Goal: Task Accomplishment & Management: Complete application form

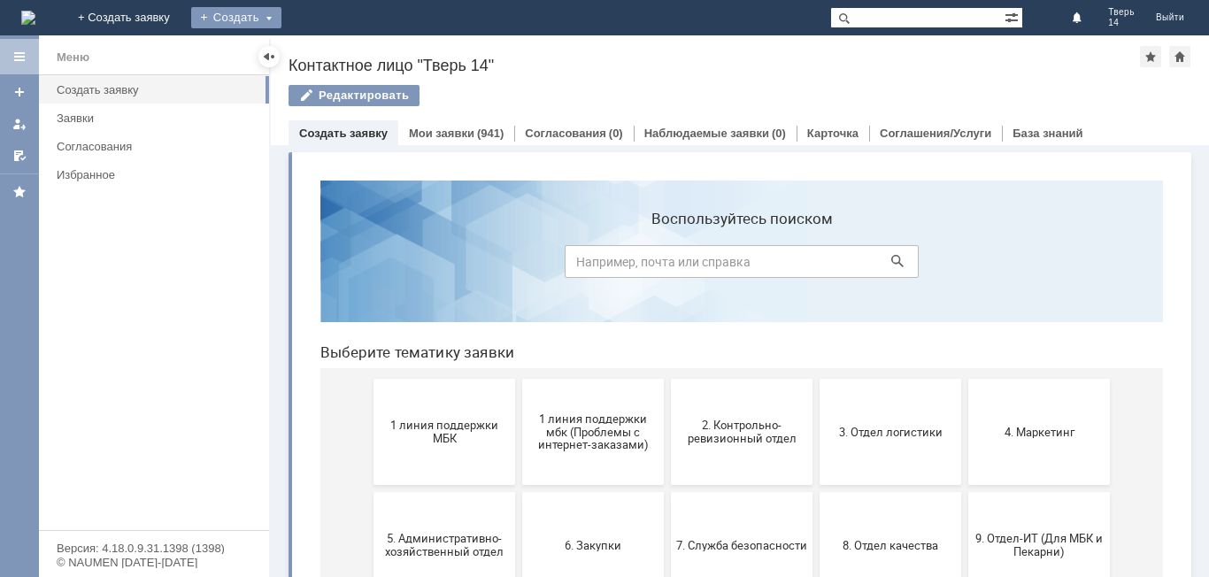
click at [281, 15] on div "Создать" at bounding box center [236, 17] width 90 height 21
click at [329, 58] on link "Заявка" at bounding box center [262, 52] width 135 height 21
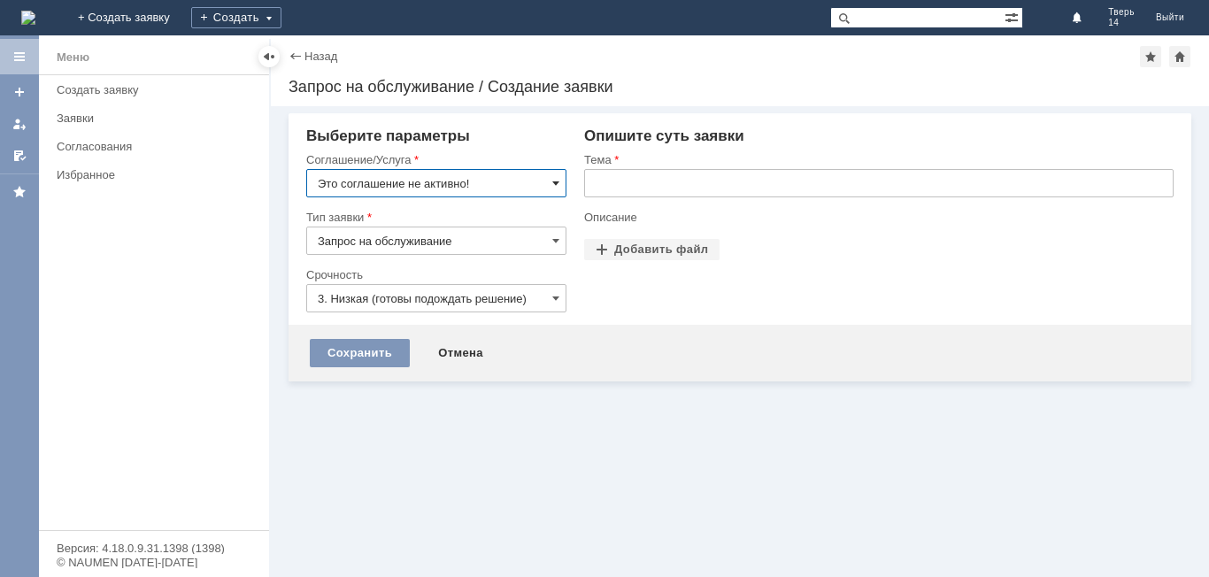
click at [553, 183] on span at bounding box center [555, 183] width 7 height 14
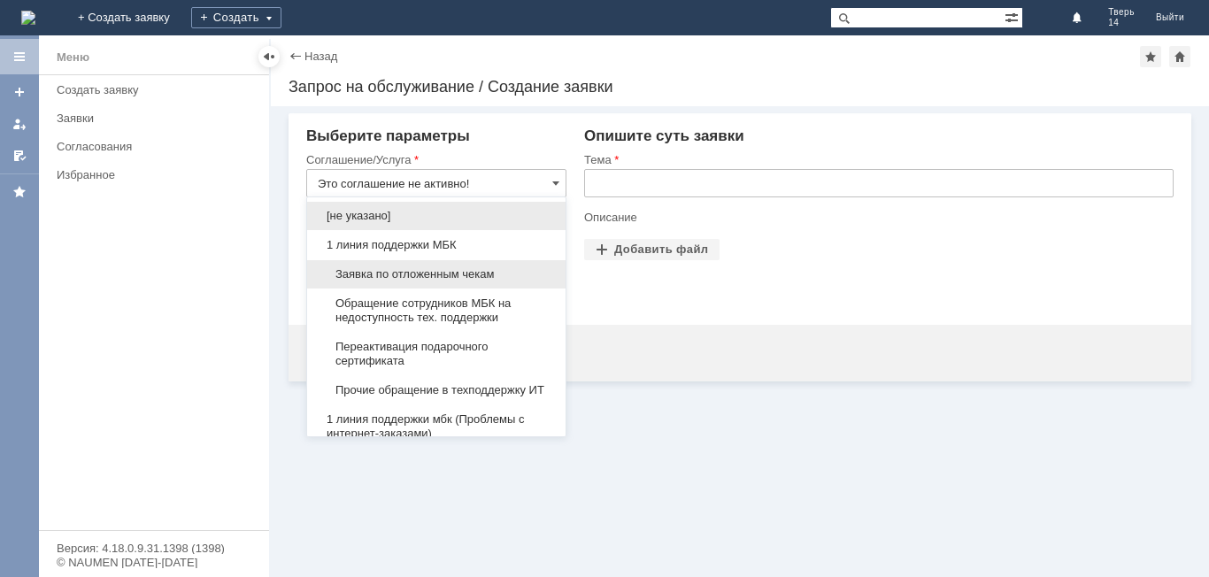
click at [481, 268] on span "Заявка по отложенным чекам" at bounding box center [436, 274] width 237 height 14
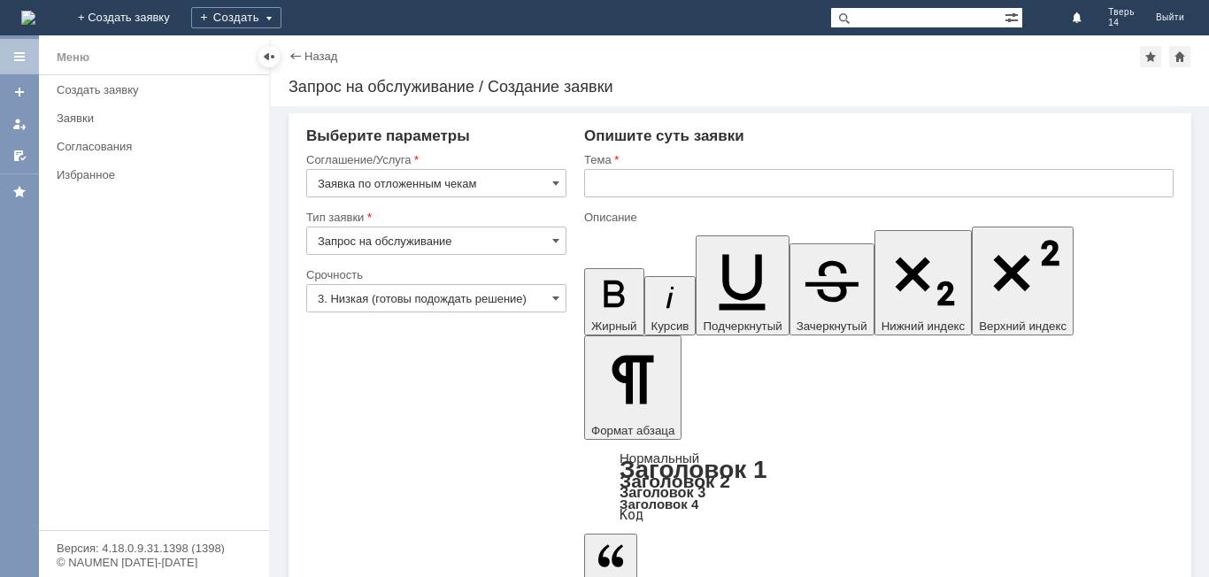
click at [622, 188] on input "text" at bounding box center [878, 183] width 589 height 28
type input "Заявка по отложенным чекам"
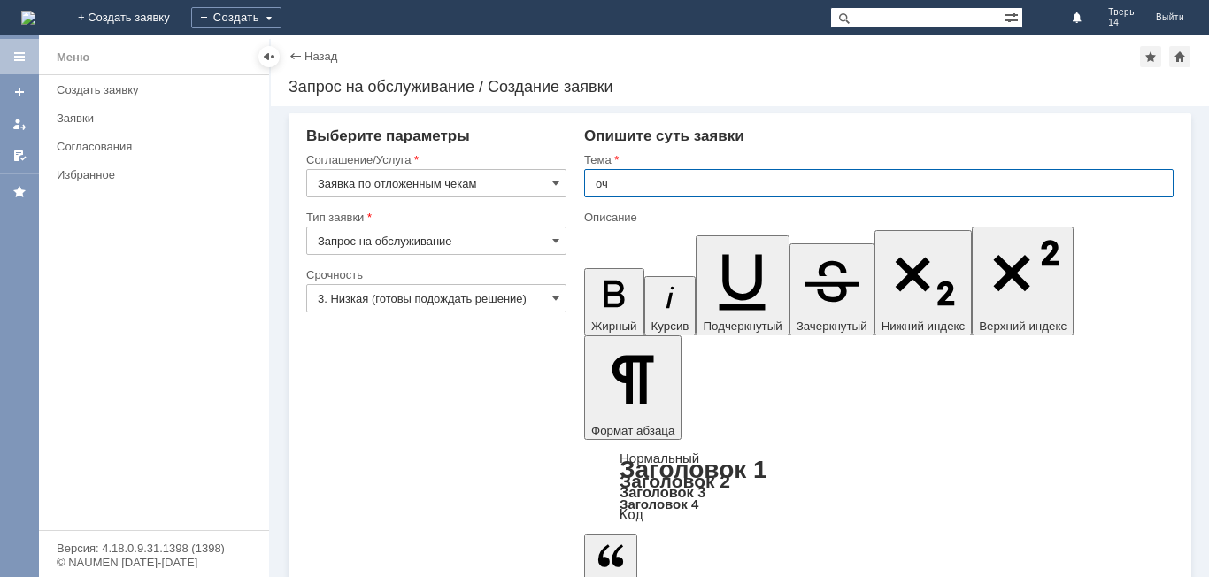
type input "оч"
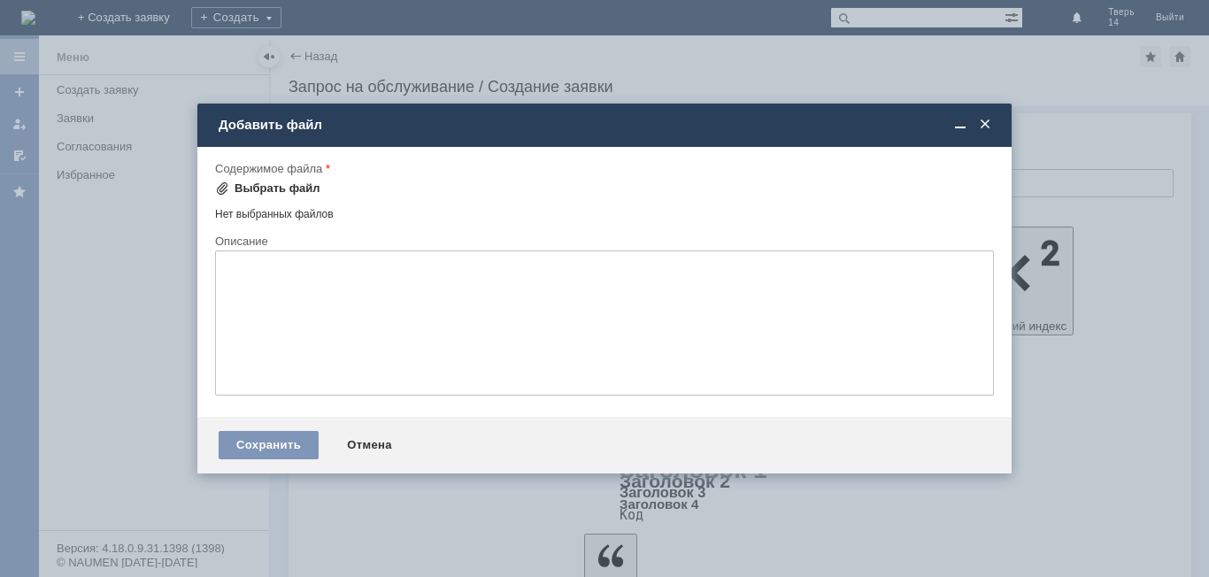
click at [277, 195] on div "Выбрать файл" at bounding box center [278, 188] width 86 height 14
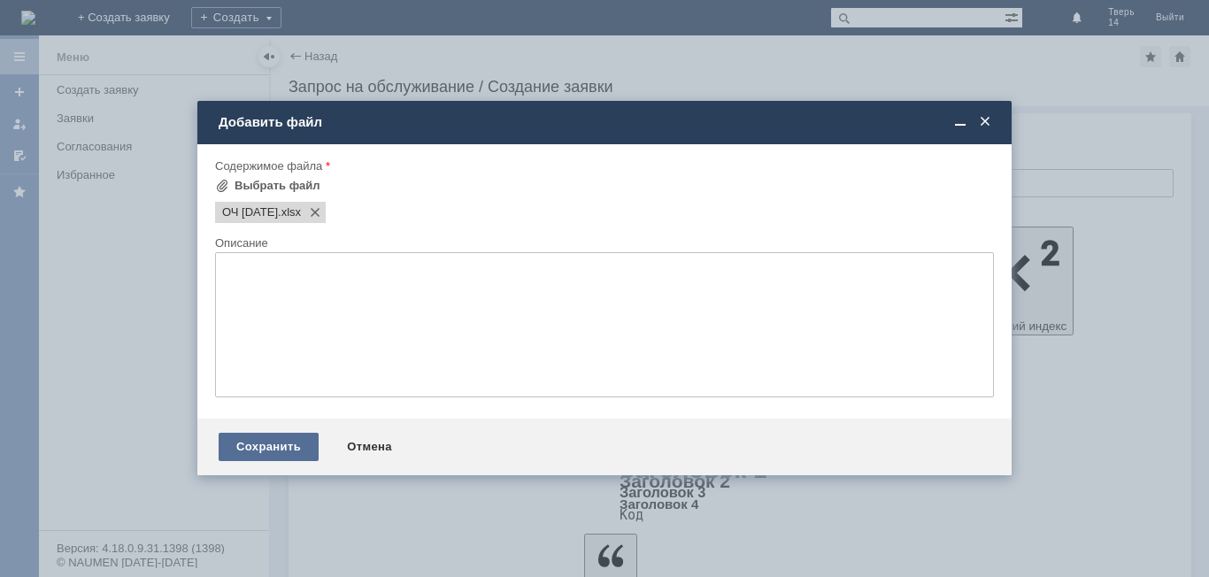
click at [248, 442] on div "Сохранить" at bounding box center [269, 447] width 100 height 28
